Goal: Transaction & Acquisition: Purchase product/service

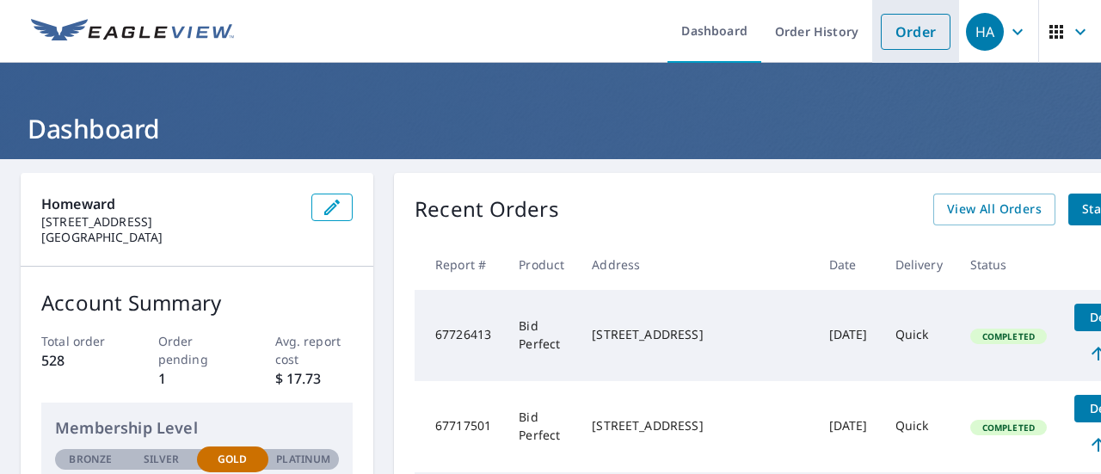
click at [901, 42] on link "Order" at bounding box center [916, 32] width 70 height 36
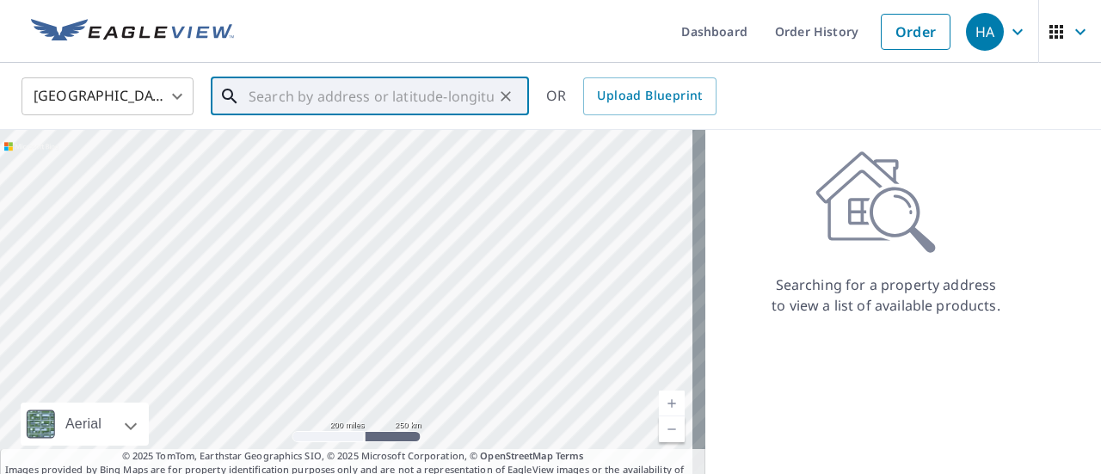
click at [369, 94] on input "text" at bounding box center [371, 96] width 245 height 48
paste input "6701 Clear Springs Cir, Garland, TX 75044"
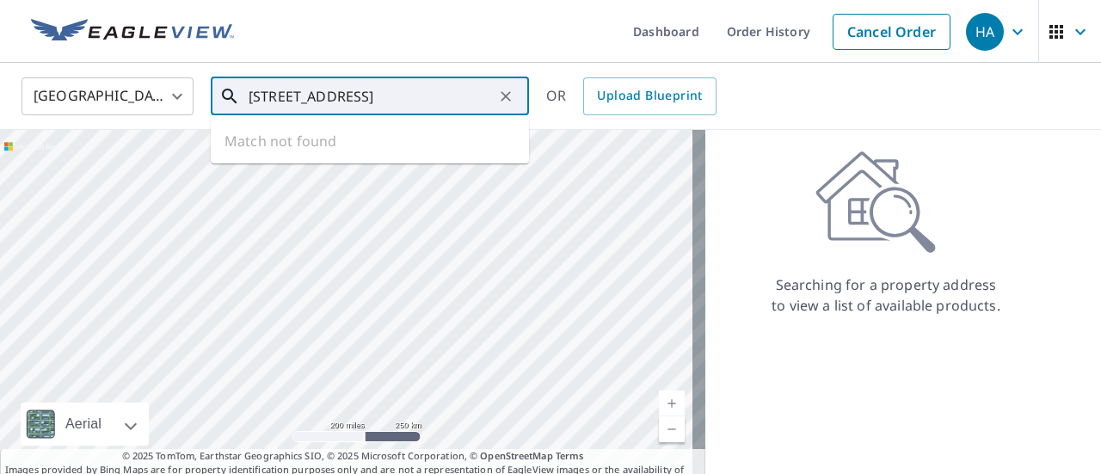
scroll to position [0, 24]
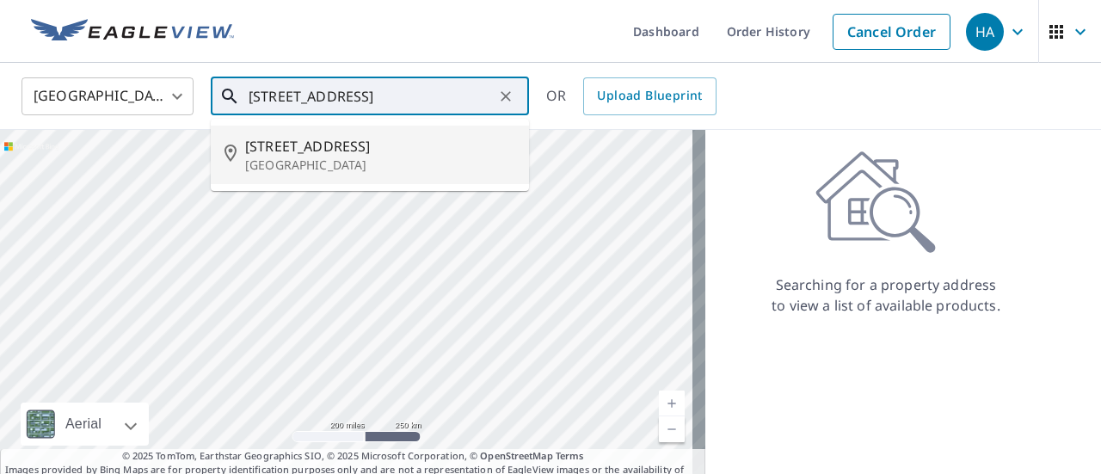
click at [398, 135] on li "6701 Clear Springs Cir Garland, TX 75044" at bounding box center [370, 155] width 318 height 58
type input "6701 Clear Springs Cir Garland, TX 75044"
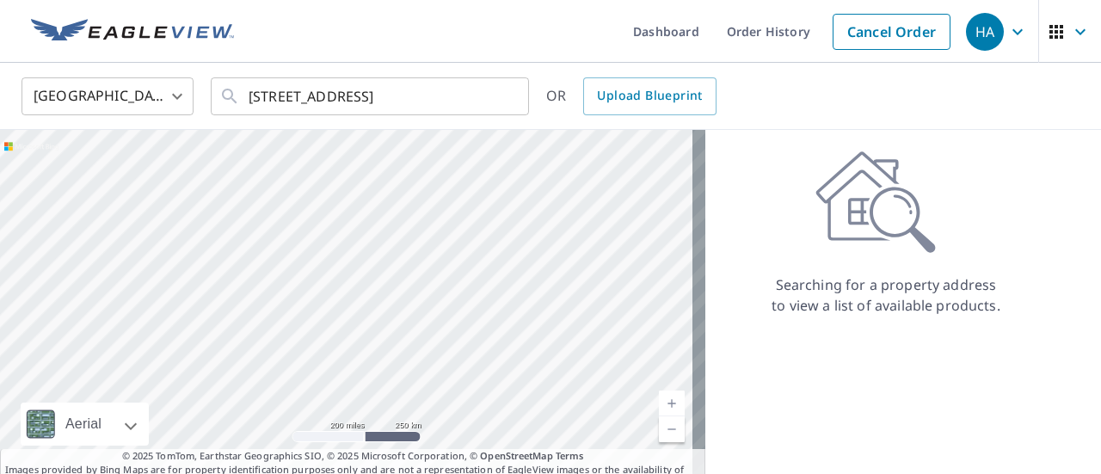
scroll to position [0, 0]
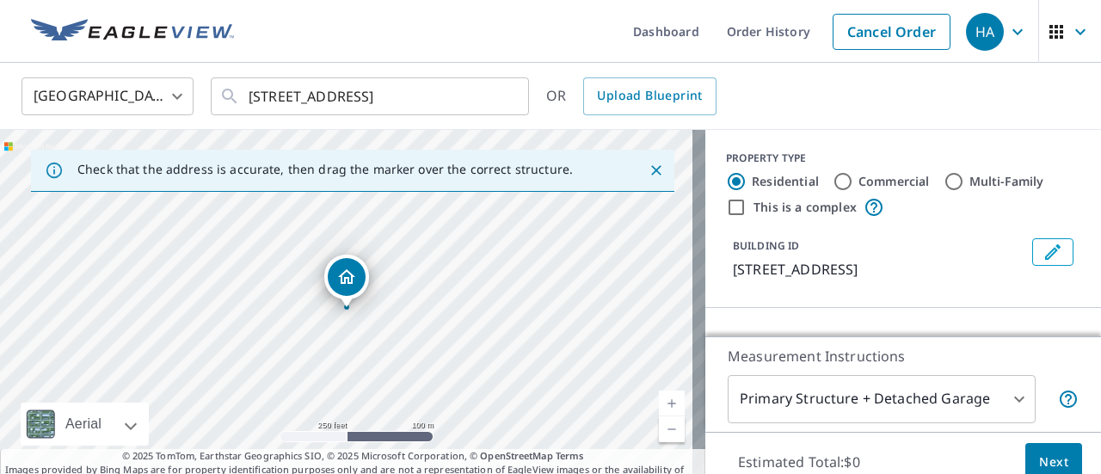
click at [659, 394] on link "Current Level 17, Zoom In" at bounding box center [672, 404] width 26 height 26
click at [659, 394] on link "Current Level 17.94959504656276, Zoom In" at bounding box center [672, 404] width 26 height 26
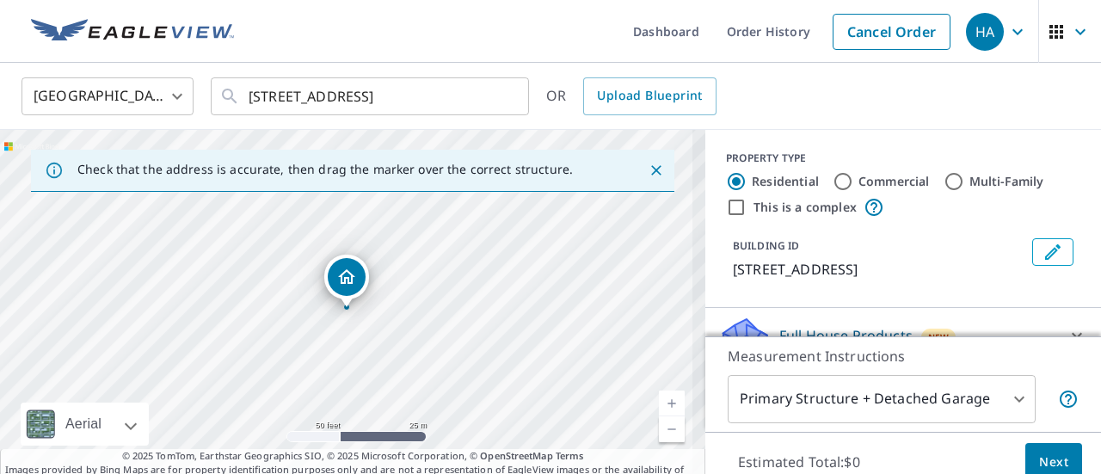
click at [659, 394] on link "Current Level 19, Zoom In" at bounding box center [672, 404] width 26 height 26
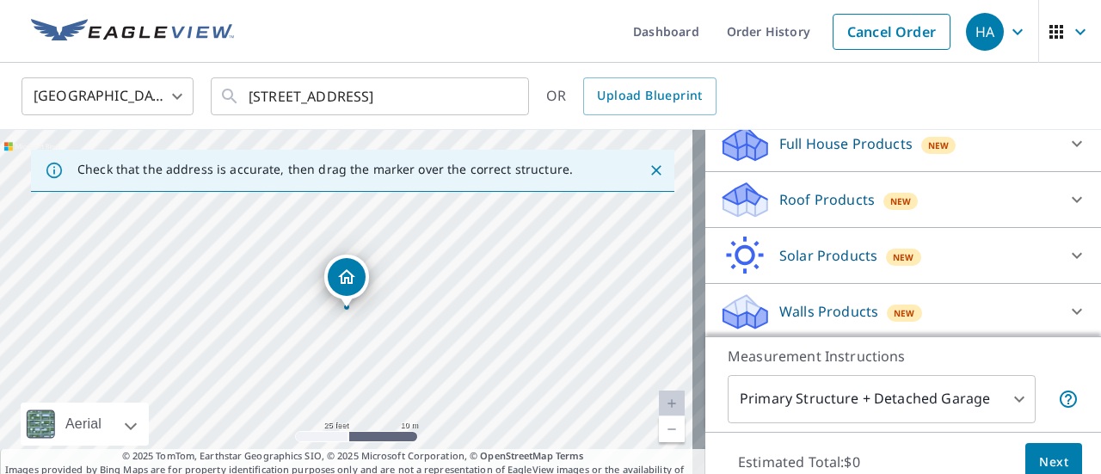
scroll to position [194, 0]
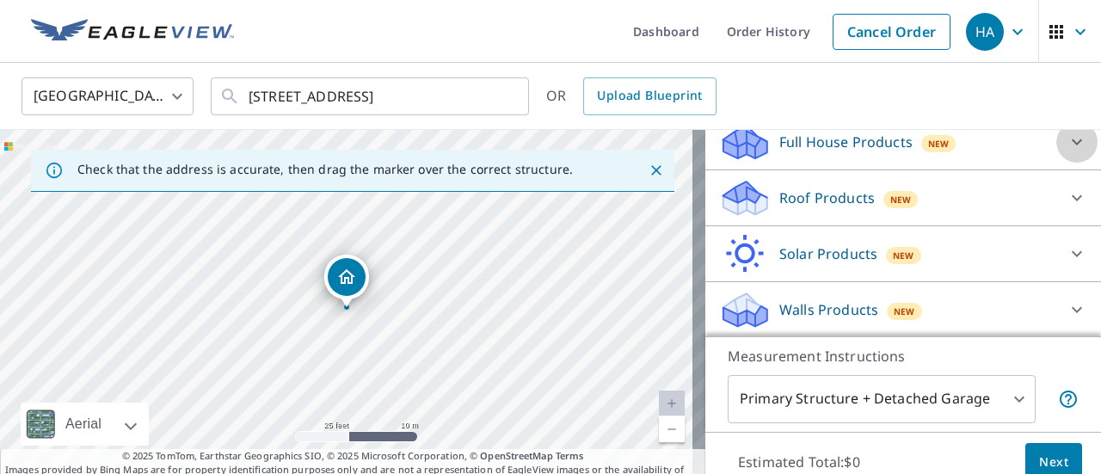
click at [1067, 149] on icon at bounding box center [1077, 142] width 21 height 21
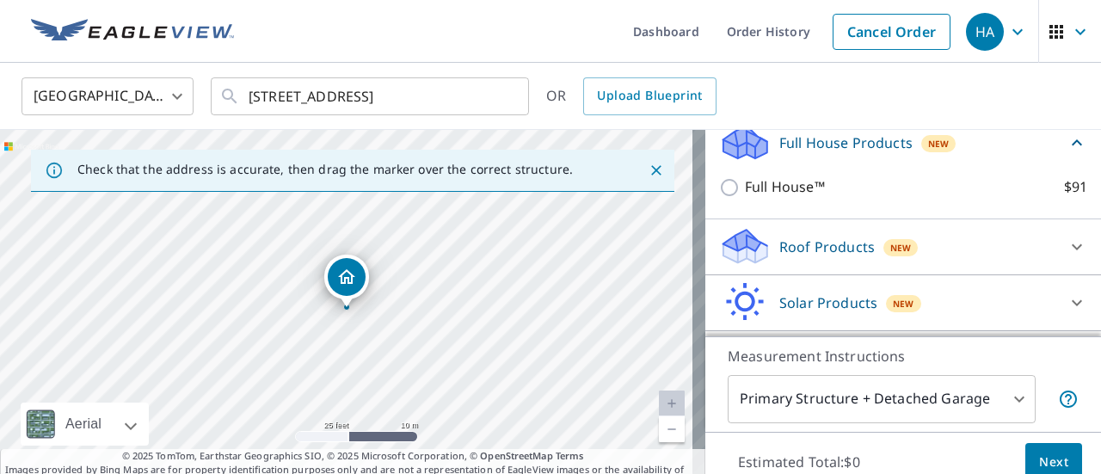
click at [1072, 245] on icon at bounding box center [1077, 246] width 10 height 6
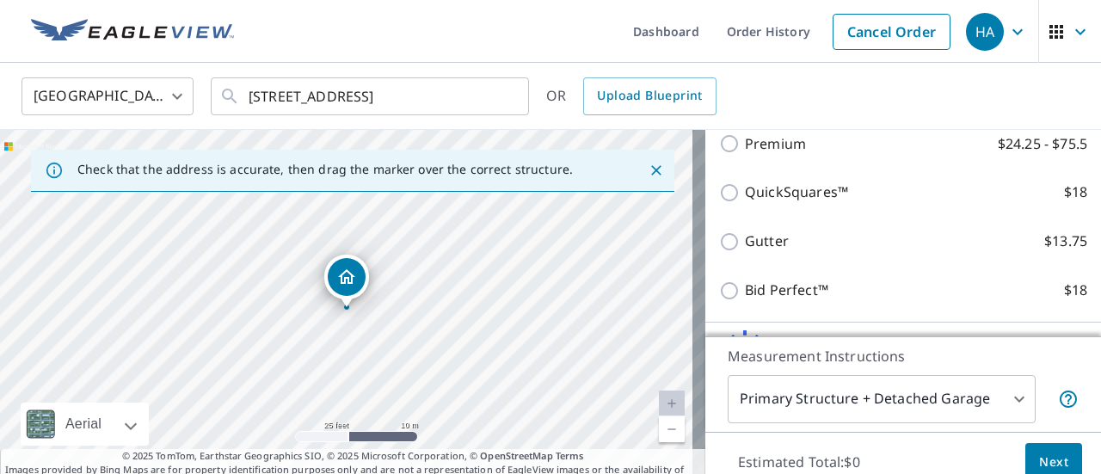
scroll to position [365, 0]
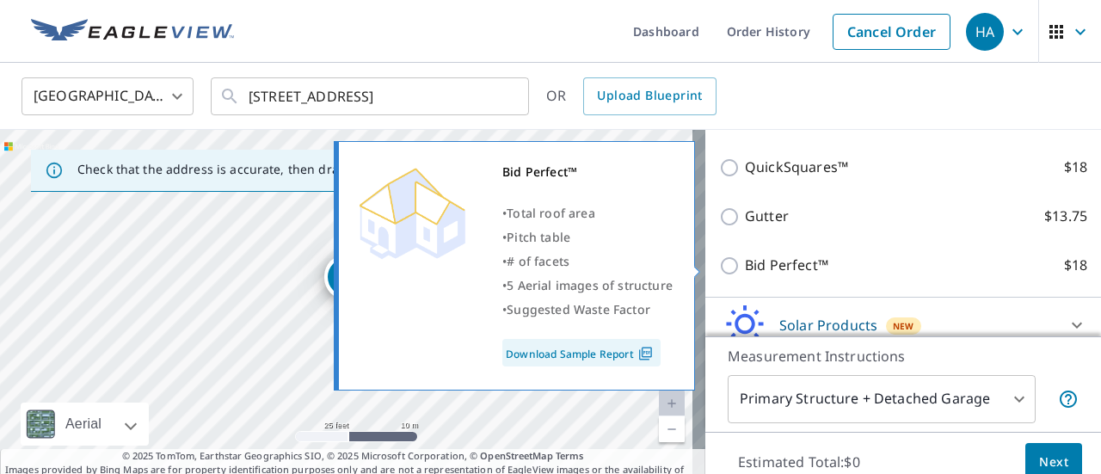
click at [719, 271] on input "Bid Perfect™ $18" at bounding box center [732, 265] width 26 height 21
checkbox input "true"
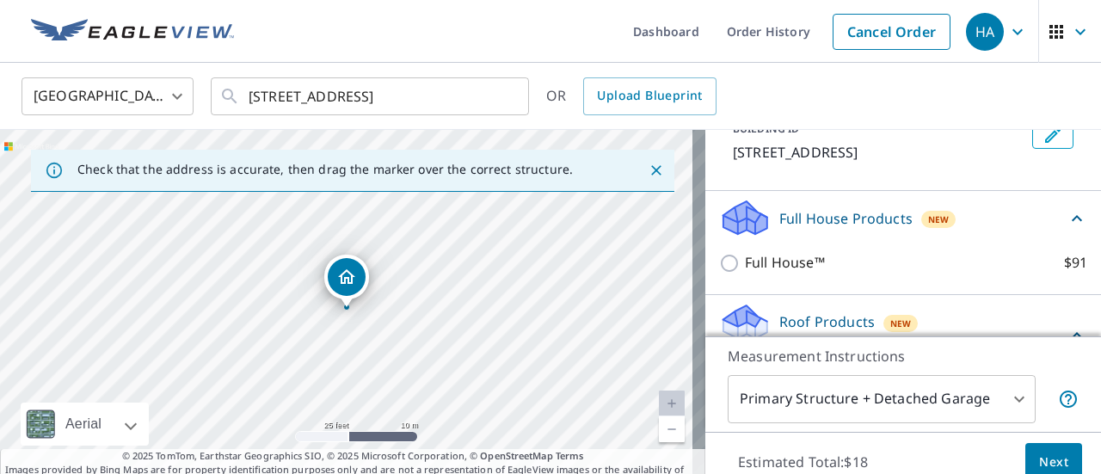
scroll to position [143, 0]
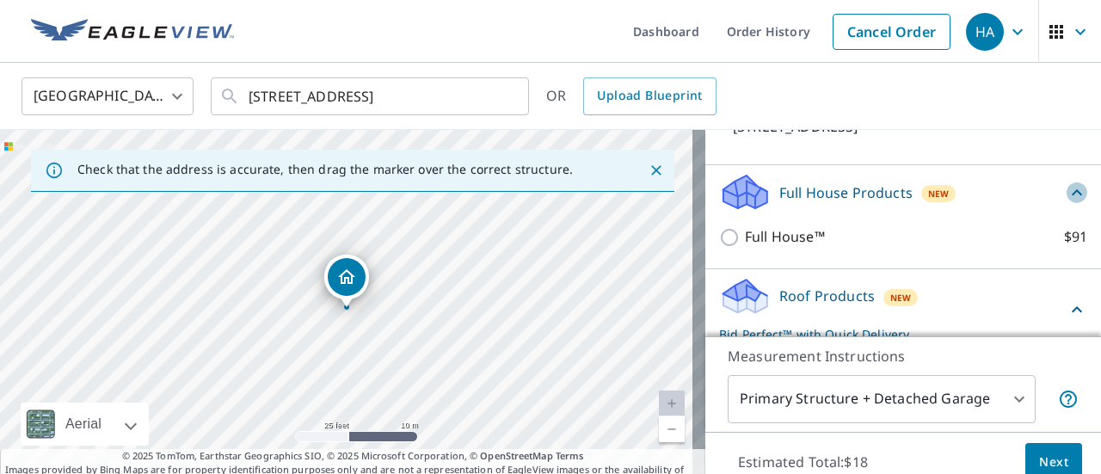
click at [1067, 195] on icon at bounding box center [1077, 192] width 21 height 21
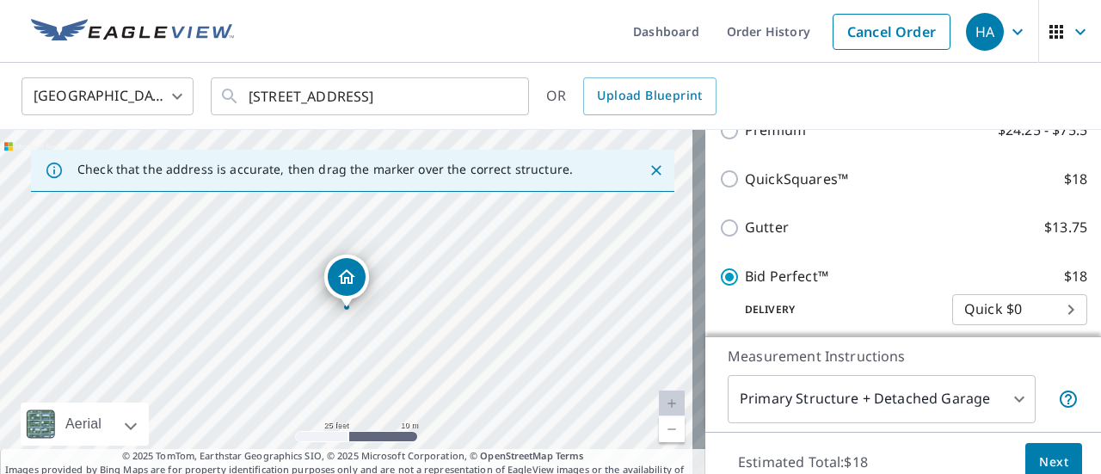
scroll to position [453, 0]
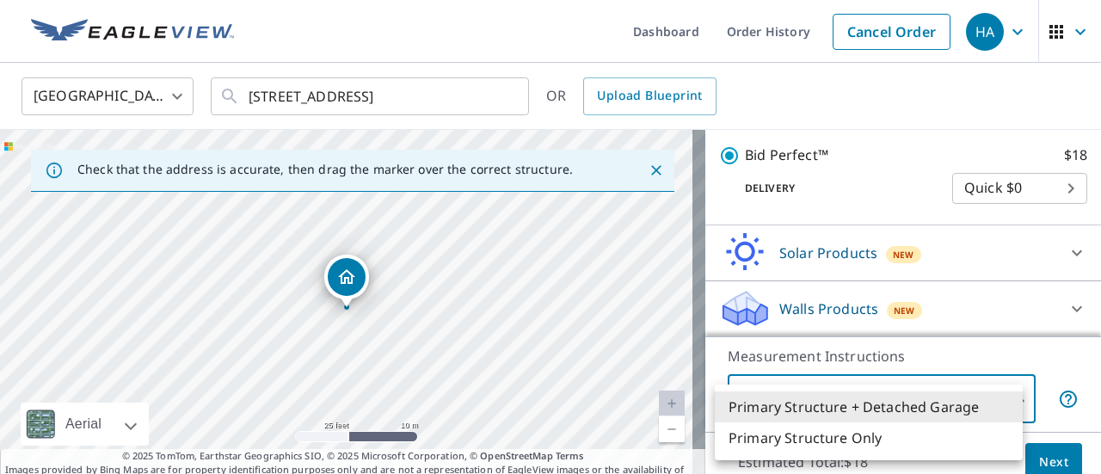
click at [888, 412] on body "HA HA Dashboard Order History Cancel Order HA United States US ​ 6701 Clear Spr…" at bounding box center [550, 237] width 1101 height 474
click at [859, 441] on li "Primary Structure Only" at bounding box center [869, 437] width 308 height 31
type input "2"
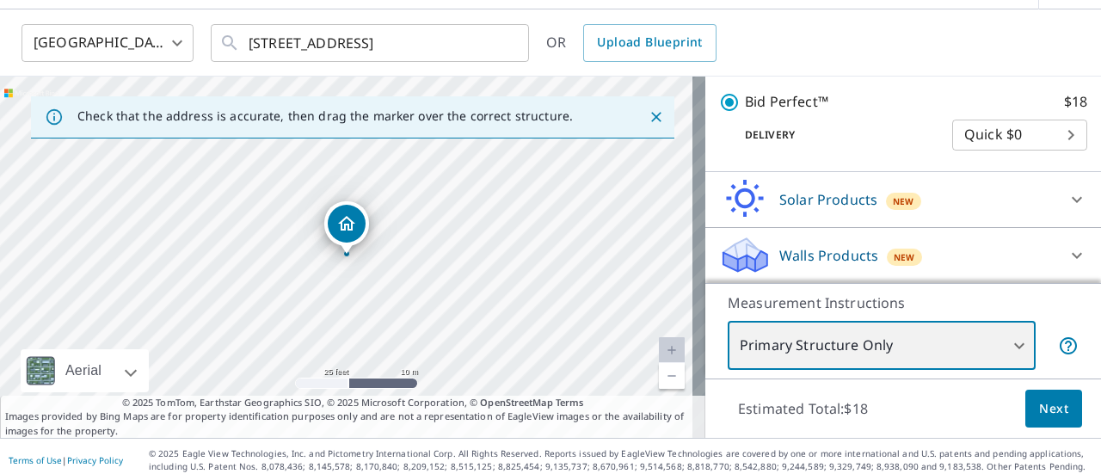
scroll to position [60, 0]
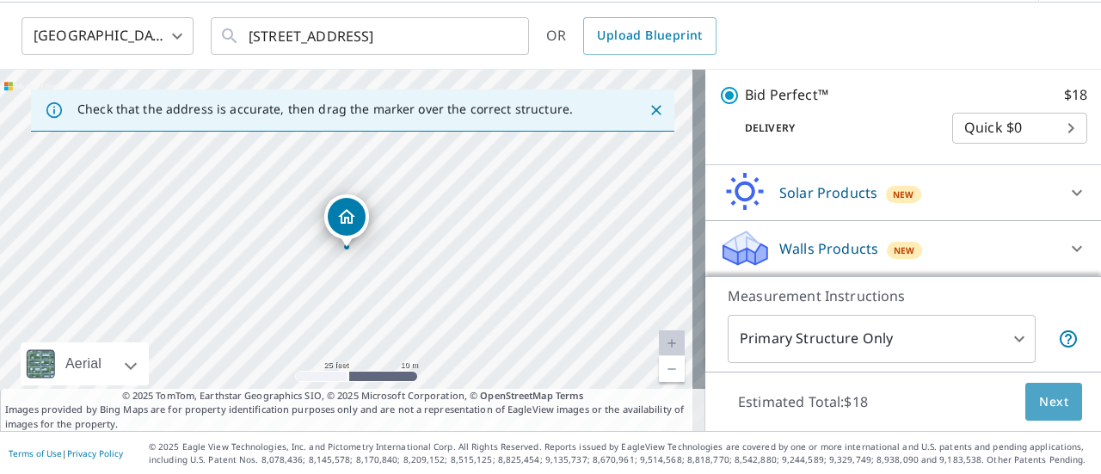
click at [1025, 398] on button "Next" at bounding box center [1053, 402] width 57 height 39
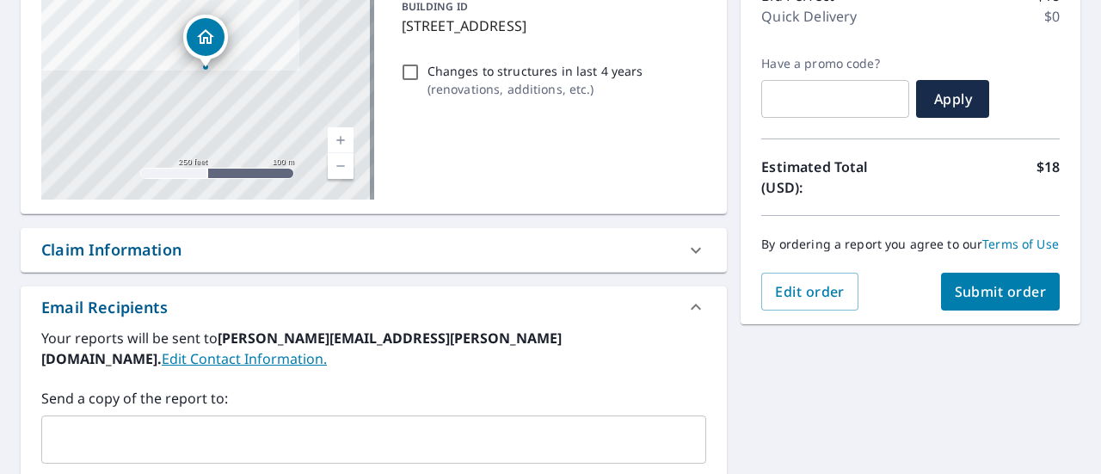
scroll to position [258, 0]
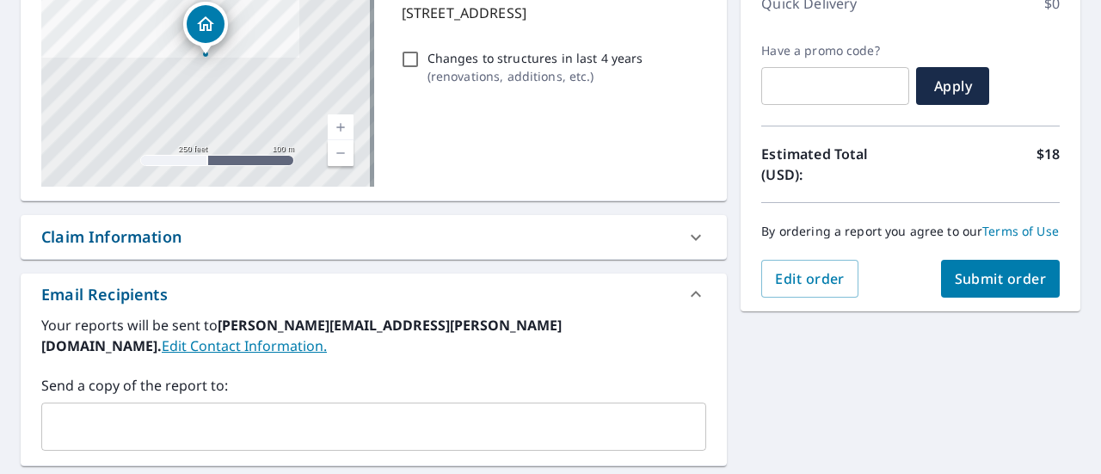
click at [222, 235] on div "Claim Information" at bounding box center [358, 236] width 634 height 23
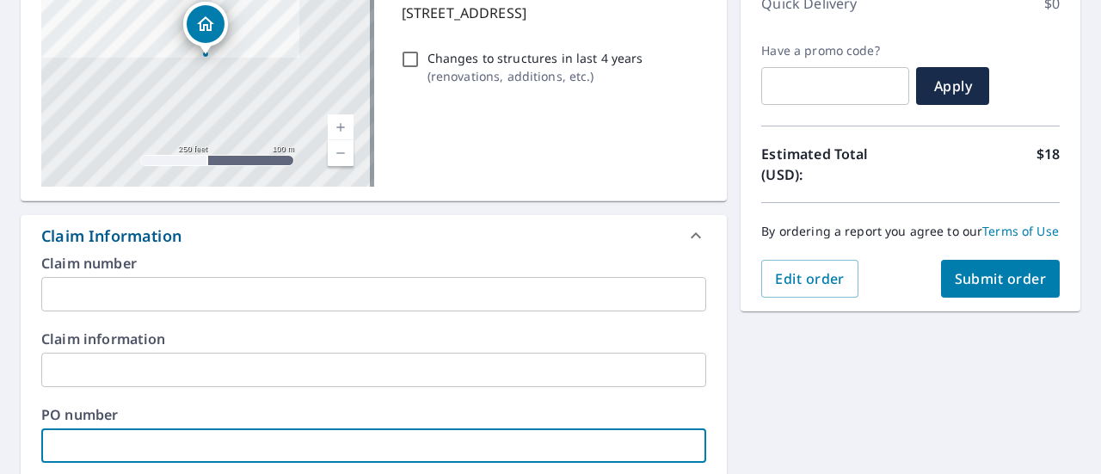
click at [101, 433] on input "text" at bounding box center [373, 445] width 665 height 34
paste input "P-00009688"
type input "P-00009688"
click at [805, 425] on div "6701 Clear Springs Cir Garland, TX 75044 Aerial Road A standard road map Aerial…" at bounding box center [550, 470] width 1101 height 1139
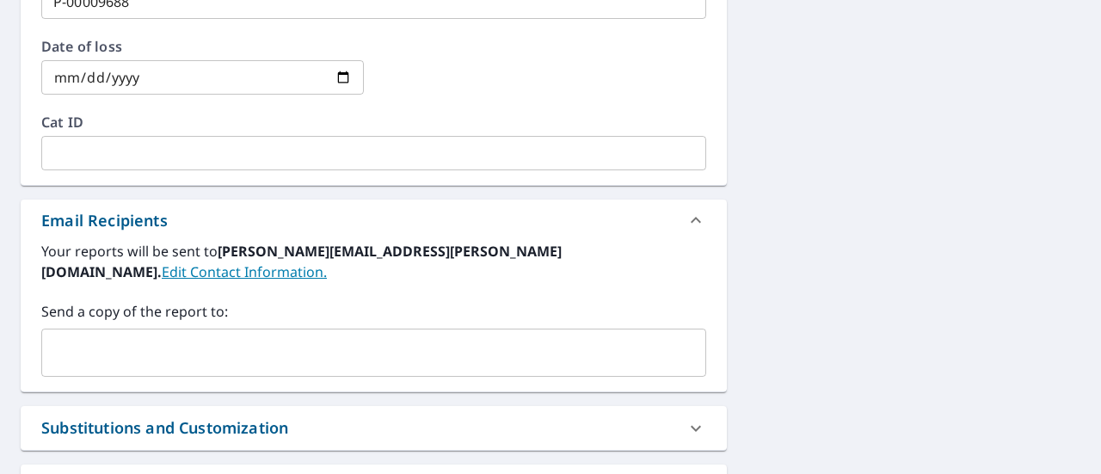
scroll to position [845, 0]
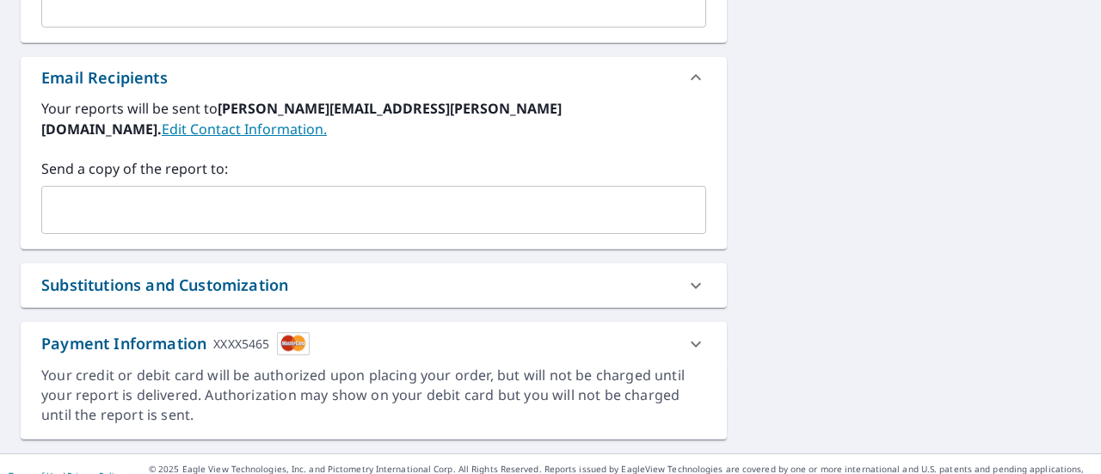
click at [146, 274] on div "Substitutions and Customization" at bounding box center [164, 285] width 247 height 23
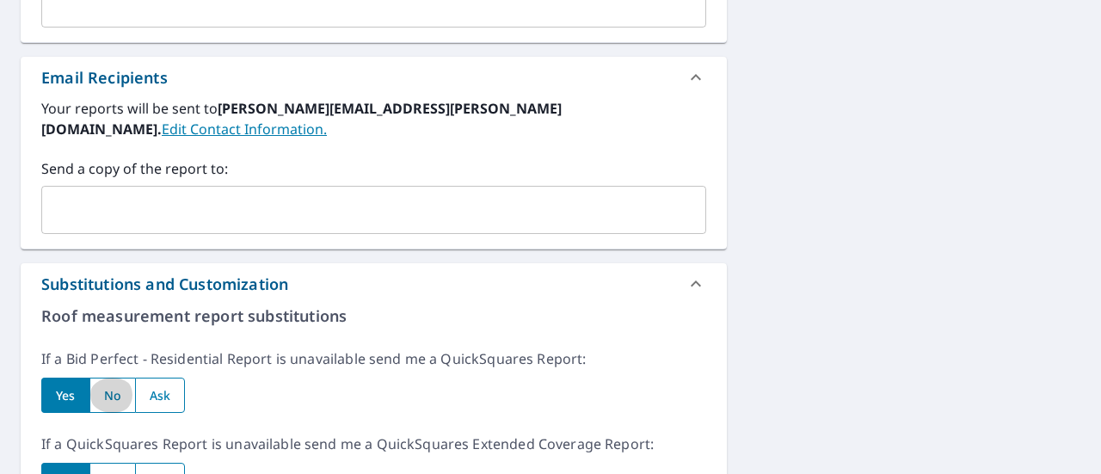
click at [120, 378] on input "radio" at bounding box center [112, 395] width 46 height 35
radio input "true"
click at [110, 463] on input "radio" at bounding box center [112, 480] width 46 height 35
radio input "true"
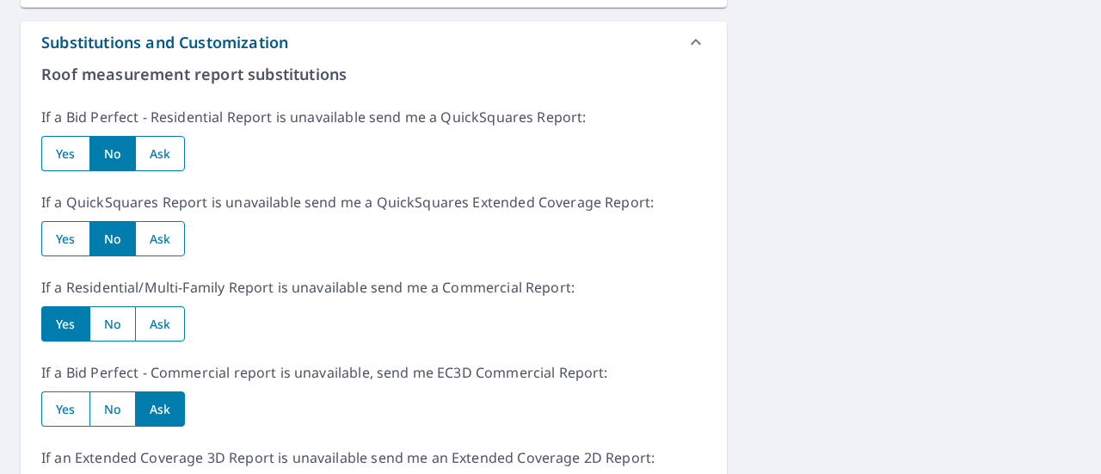
scroll to position [1189, 0]
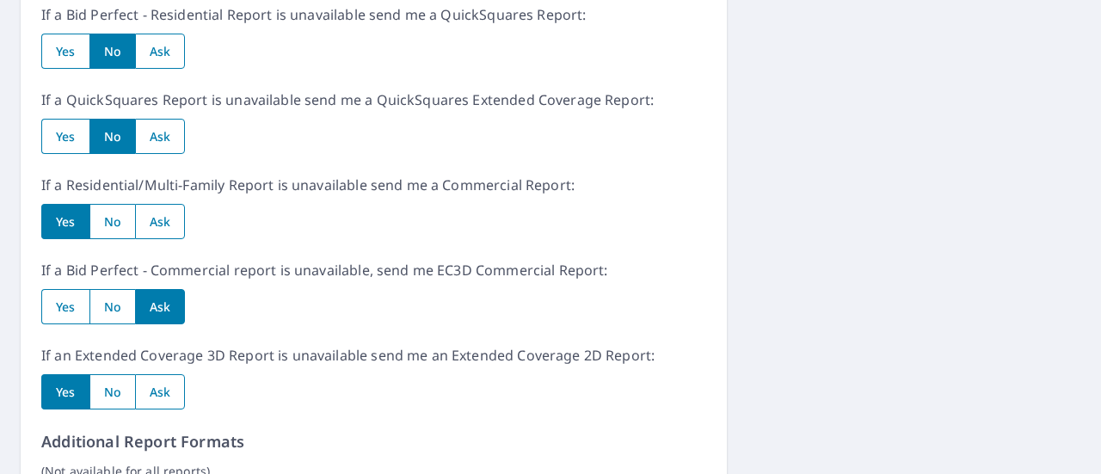
click at [107, 204] on input "radio" at bounding box center [112, 221] width 46 height 35
radio input "true"
click at [106, 374] on input "radio" at bounding box center [112, 391] width 46 height 35
radio input "true"
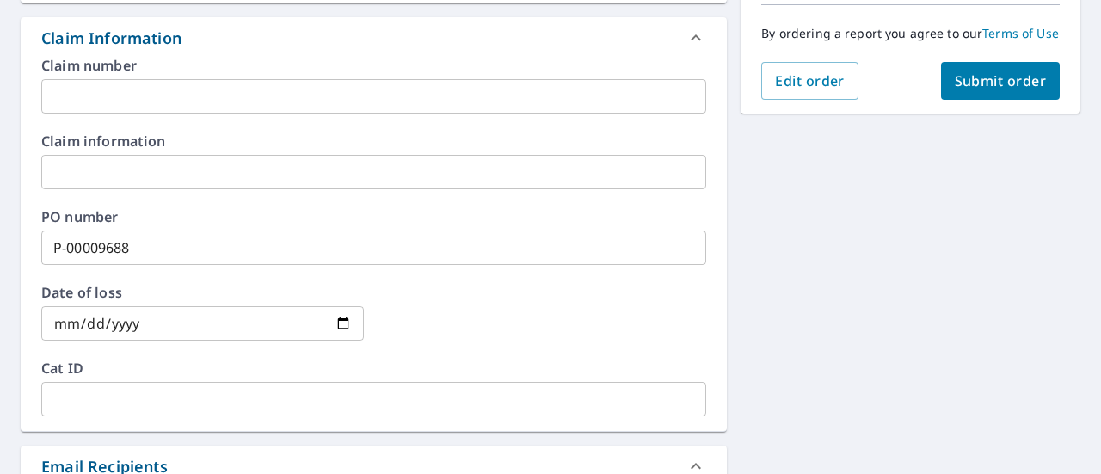
scroll to position [518, 0]
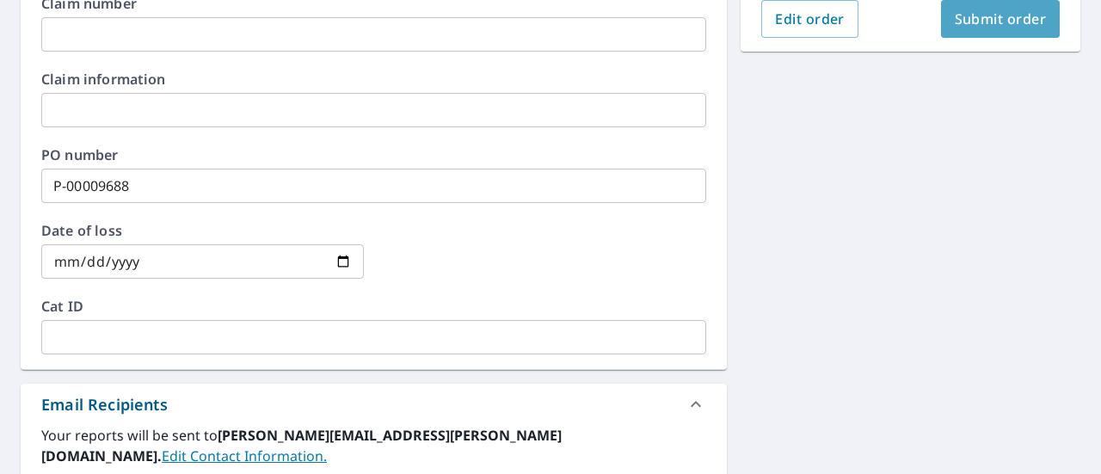
click at [983, 28] on span "Submit order" at bounding box center [1001, 18] width 92 height 19
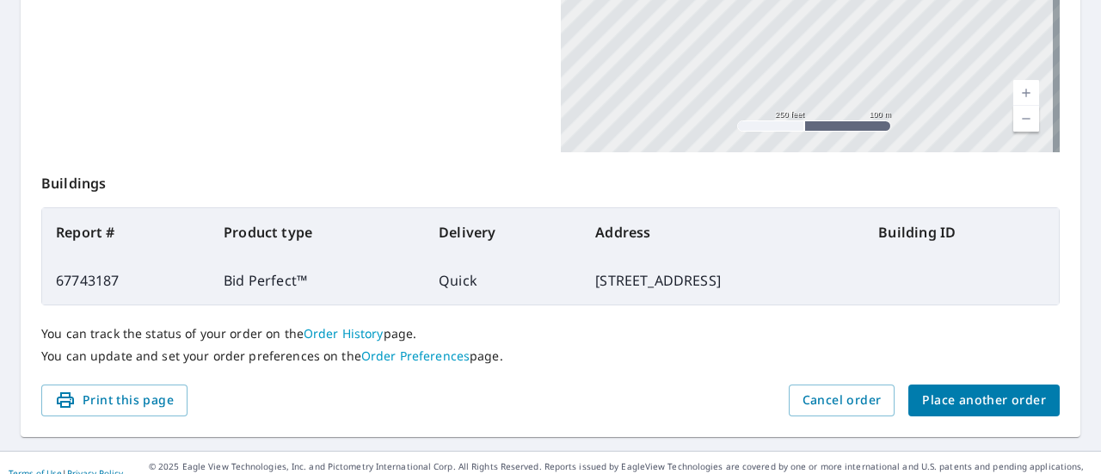
scroll to position [537, 0]
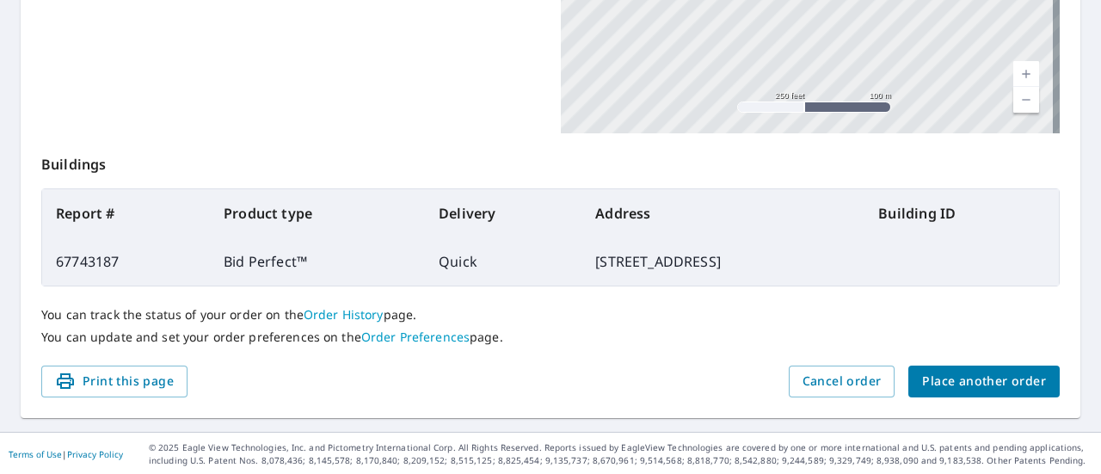
click at [354, 317] on link "Order History" at bounding box center [344, 314] width 80 height 16
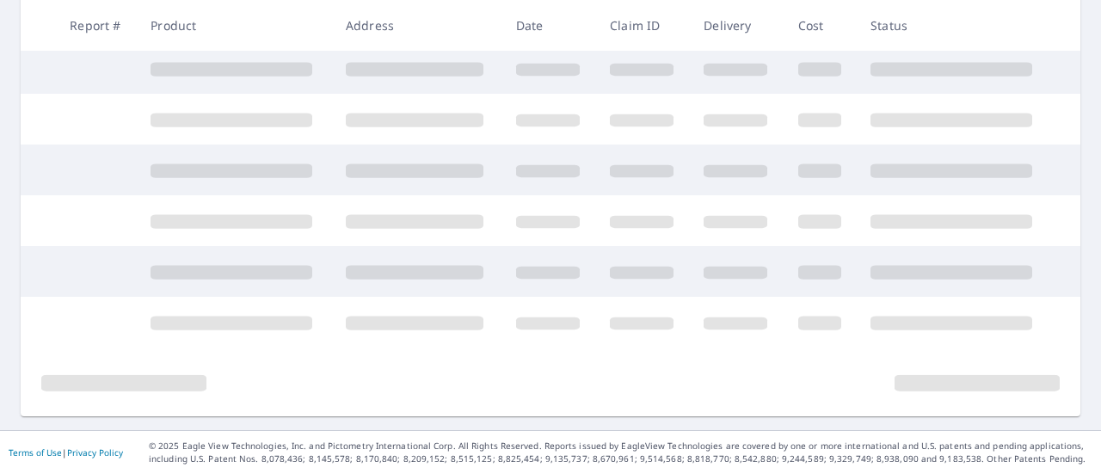
scroll to position [521, 0]
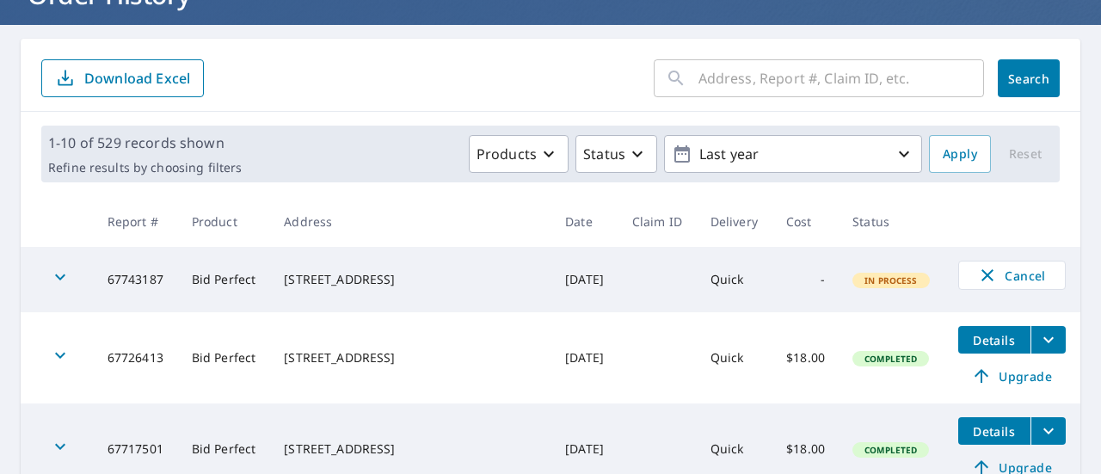
scroll to position [107, 0]
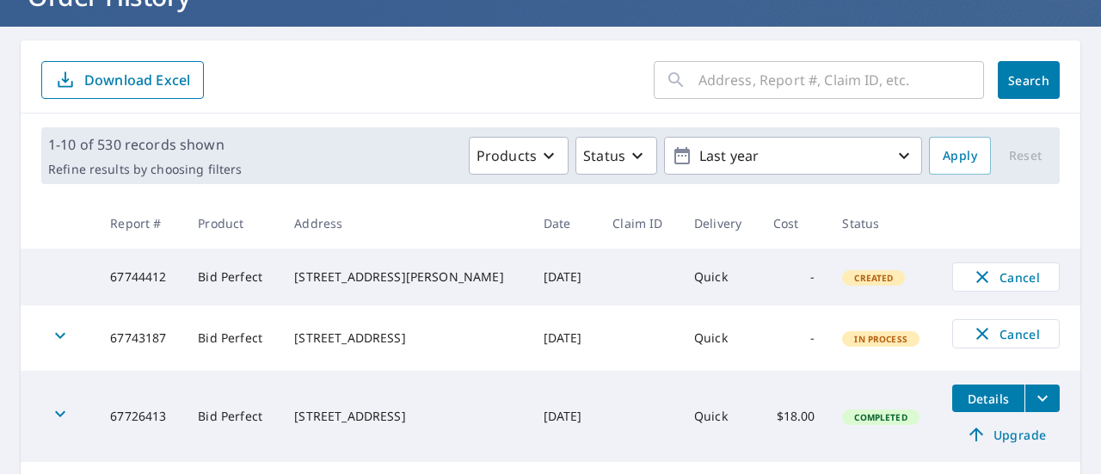
scroll to position [172, 0]
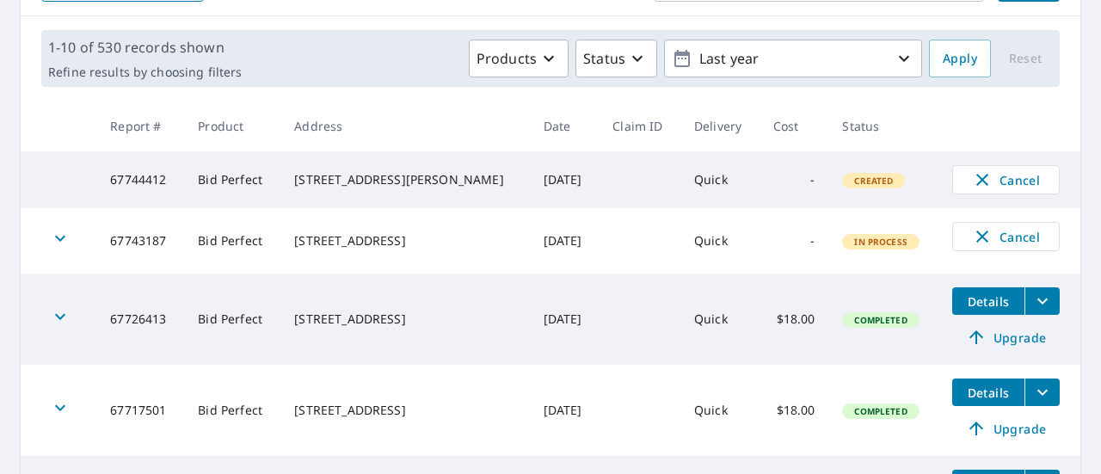
scroll to position [258, 0]
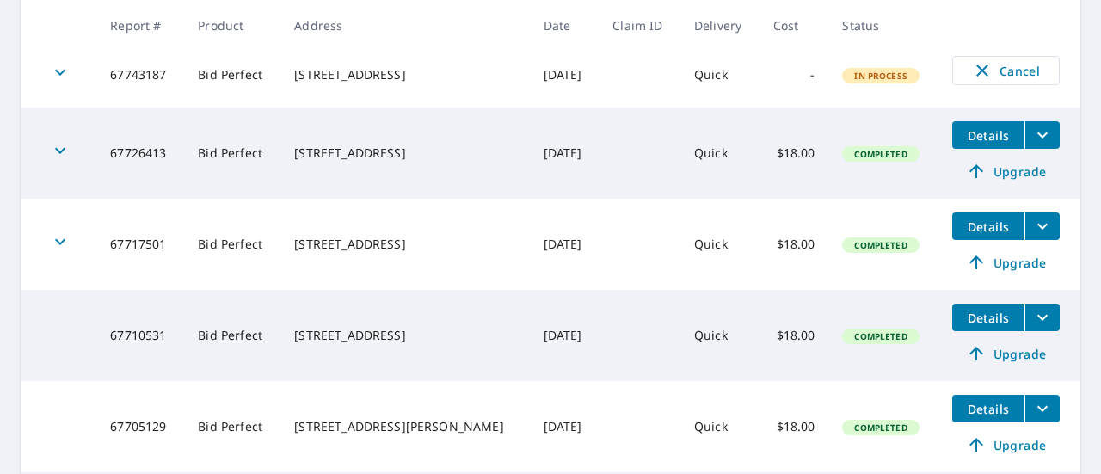
scroll to position [344, 0]
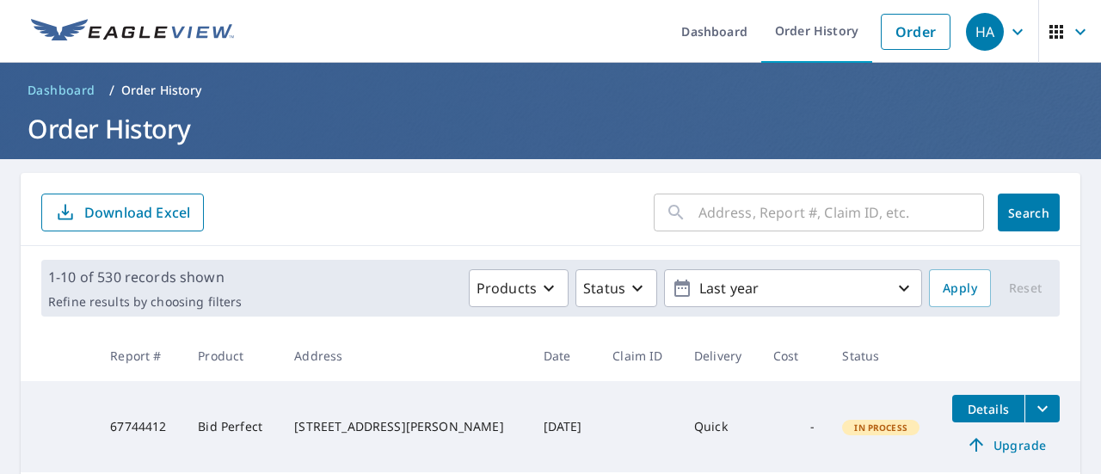
scroll to position [258, 0]
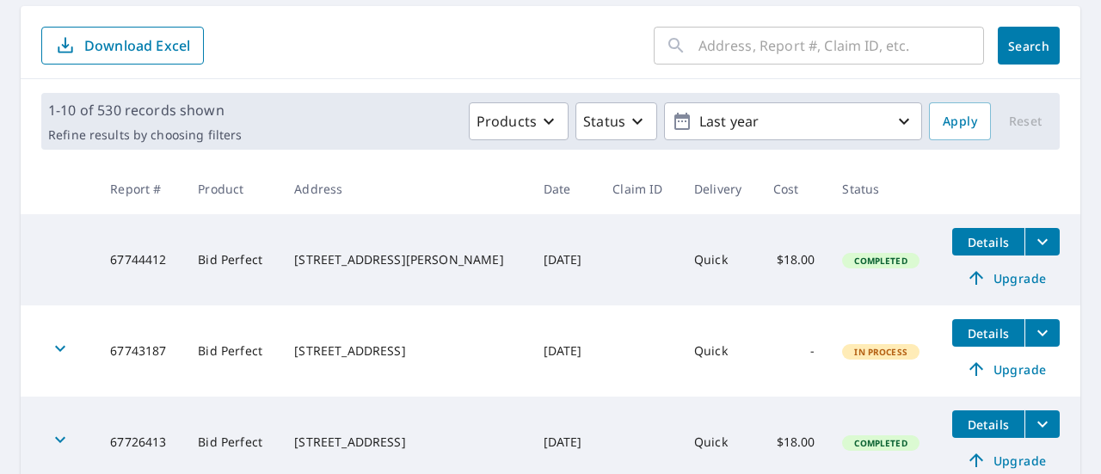
scroll to position [172, 0]
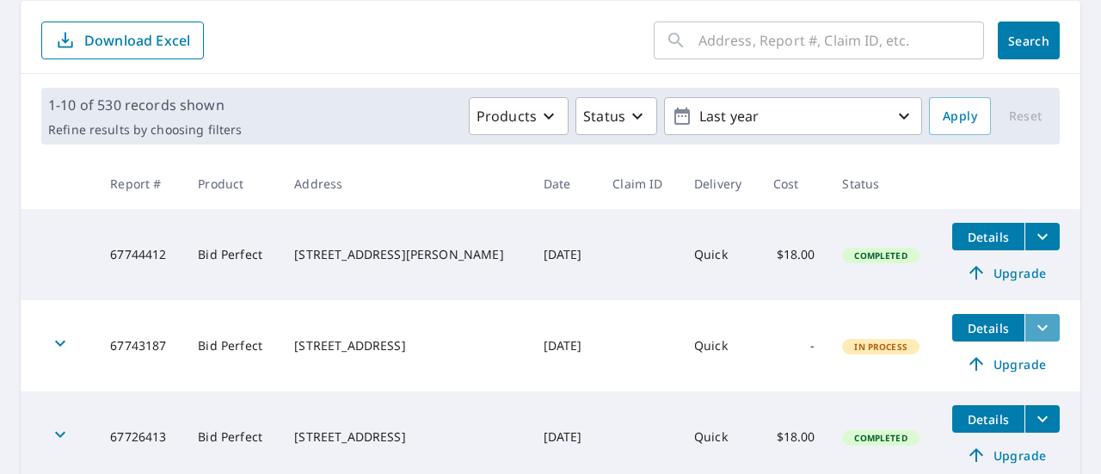
drag, startPoint x: 1029, startPoint y: 330, endPoint x: 972, endPoint y: 348, distance: 59.6
click at [1032, 330] on icon "filesDropdownBtn-67743187" at bounding box center [1042, 327] width 21 height 21
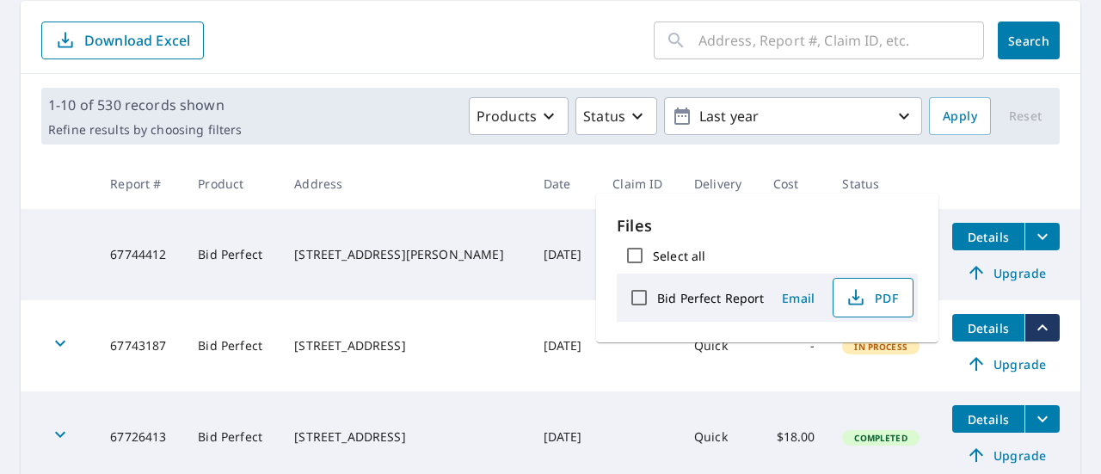
click at [868, 302] on span "PDF" at bounding box center [871, 297] width 55 height 21
click at [98, 169] on th "Report #" at bounding box center [140, 183] width 88 height 51
